Goal: Check status: Check status

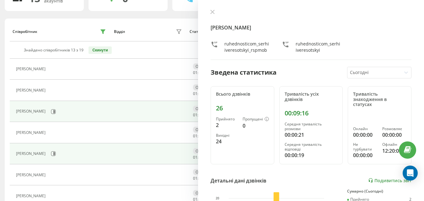
scroll to position [89, 0]
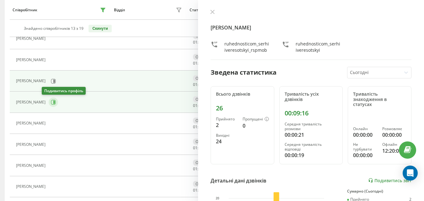
click at [51, 102] on icon at bounding box center [53, 102] width 5 height 5
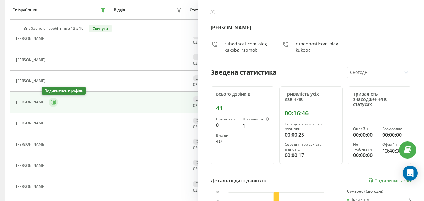
click at [51, 100] on icon at bounding box center [53, 102] width 5 height 5
click at [53, 102] on icon at bounding box center [54, 102] width 2 height 3
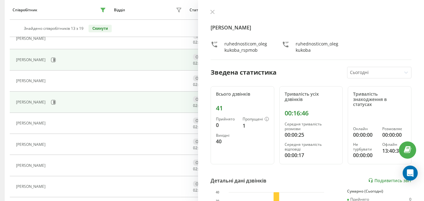
click at [213, 14] on button at bounding box center [213, 12] width 8 height 6
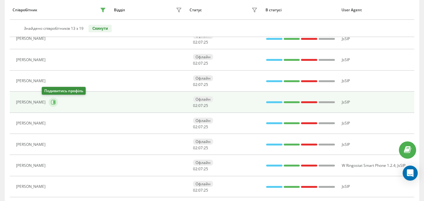
click at [49, 104] on button at bounding box center [53, 102] width 9 height 9
